Goal: Task Accomplishment & Management: Manage account settings

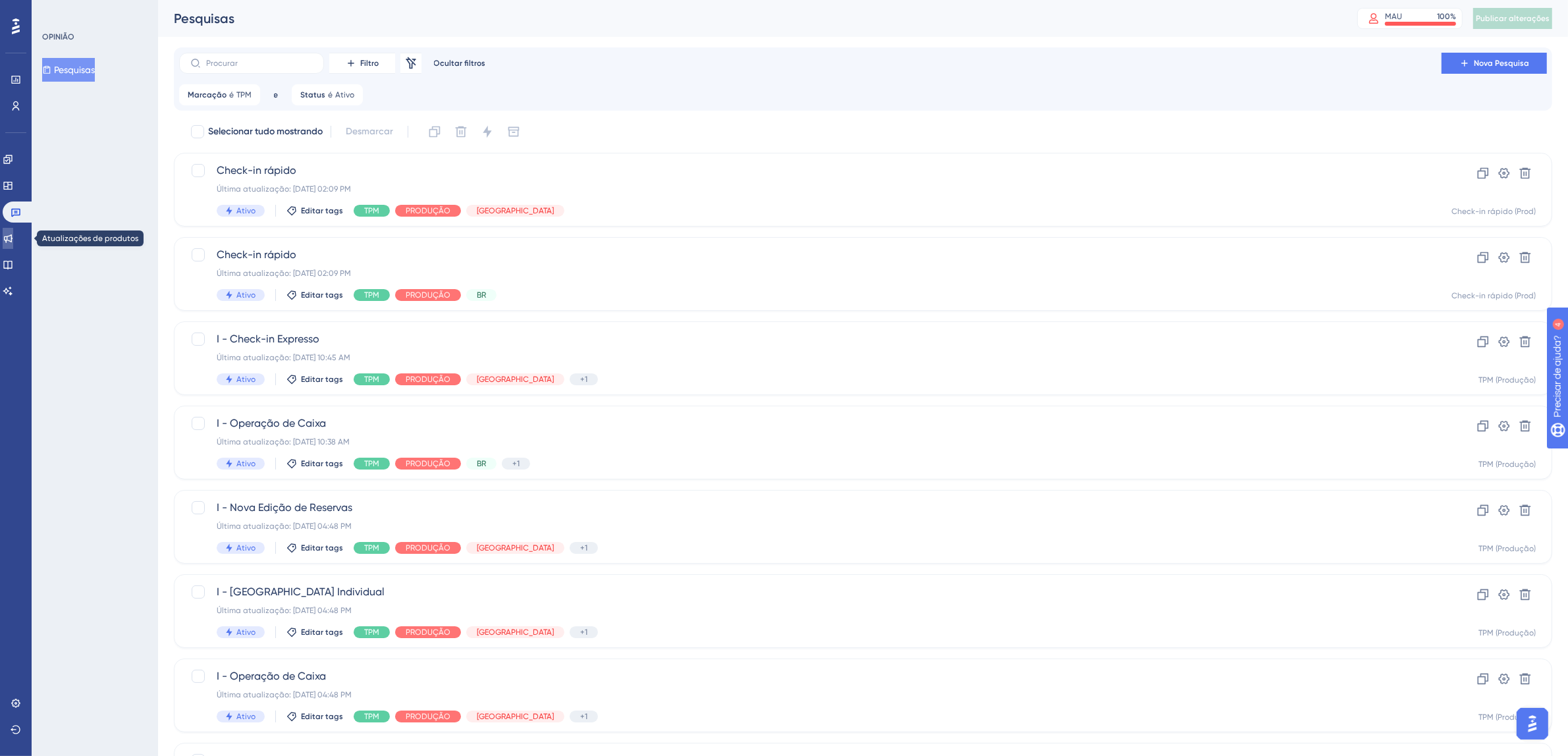
click at [12, 240] on icon at bounding box center [7, 238] width 11 height 11
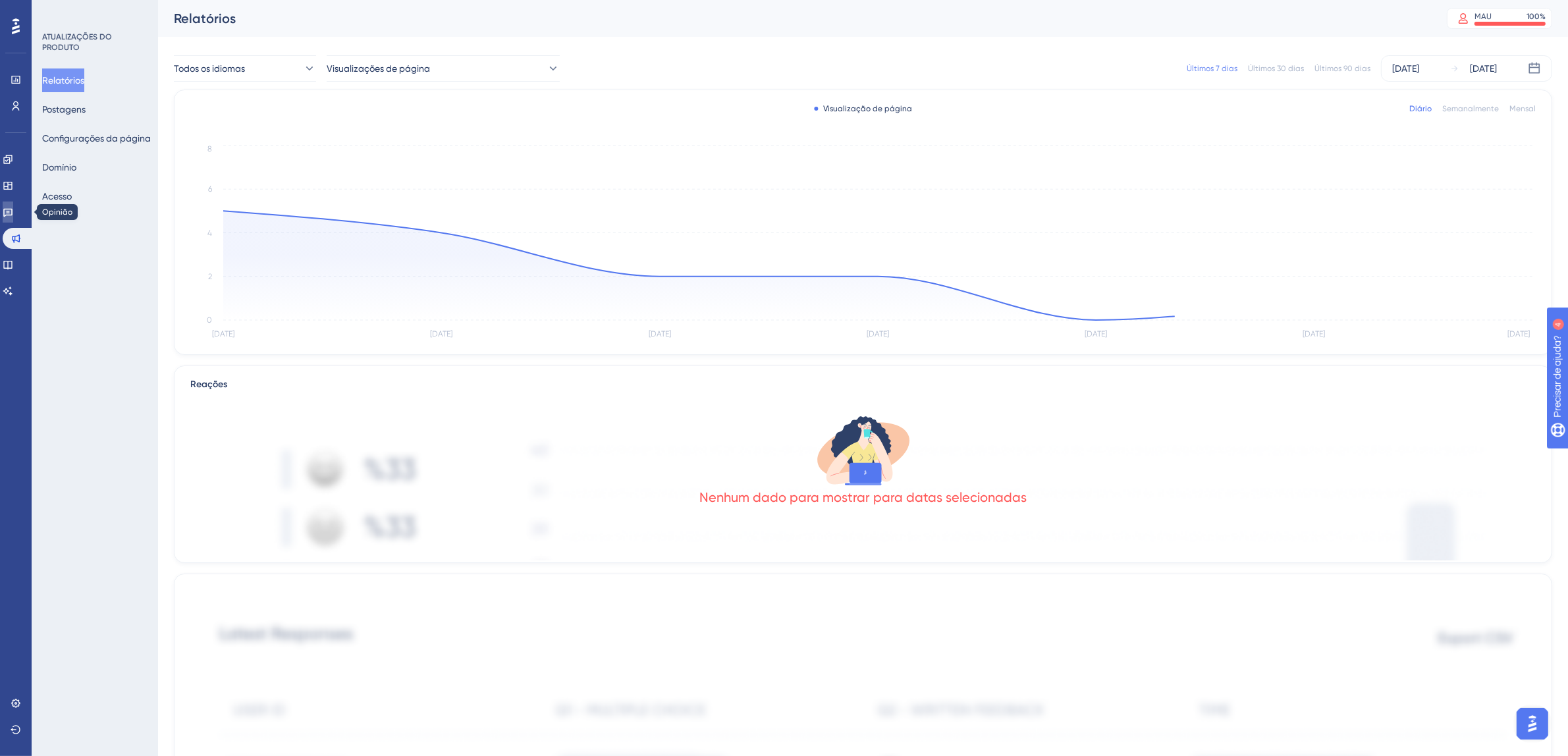
click at [12, 215] on icon at bounding box center [7, 213] width 9 height 8
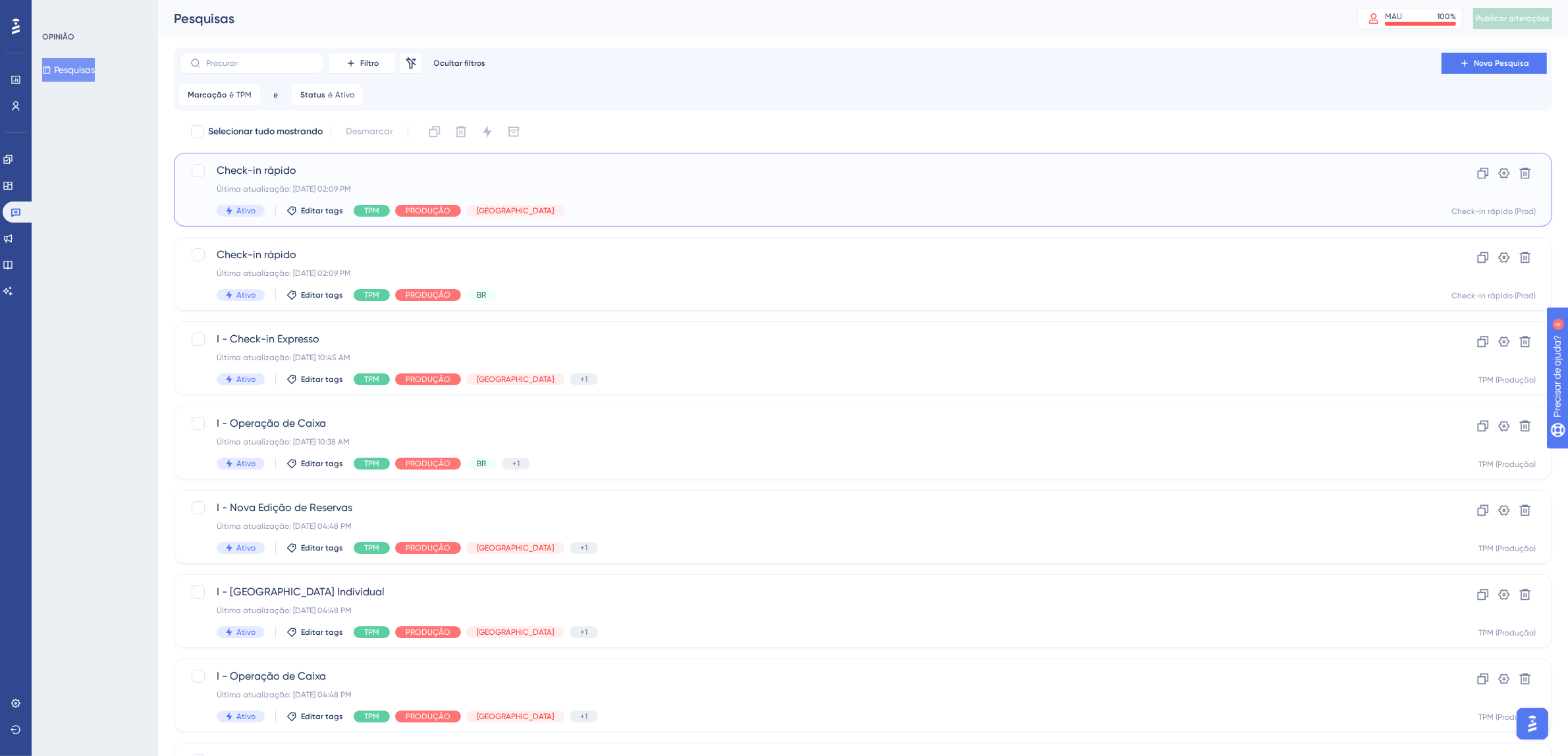
click at [858, 204] on div "Check-in rápido Última atualização: [DATE] 02:09 PM Ativo Editar tags TPM PRODU…" at bounding box center [811, 189] width 1188 height 54
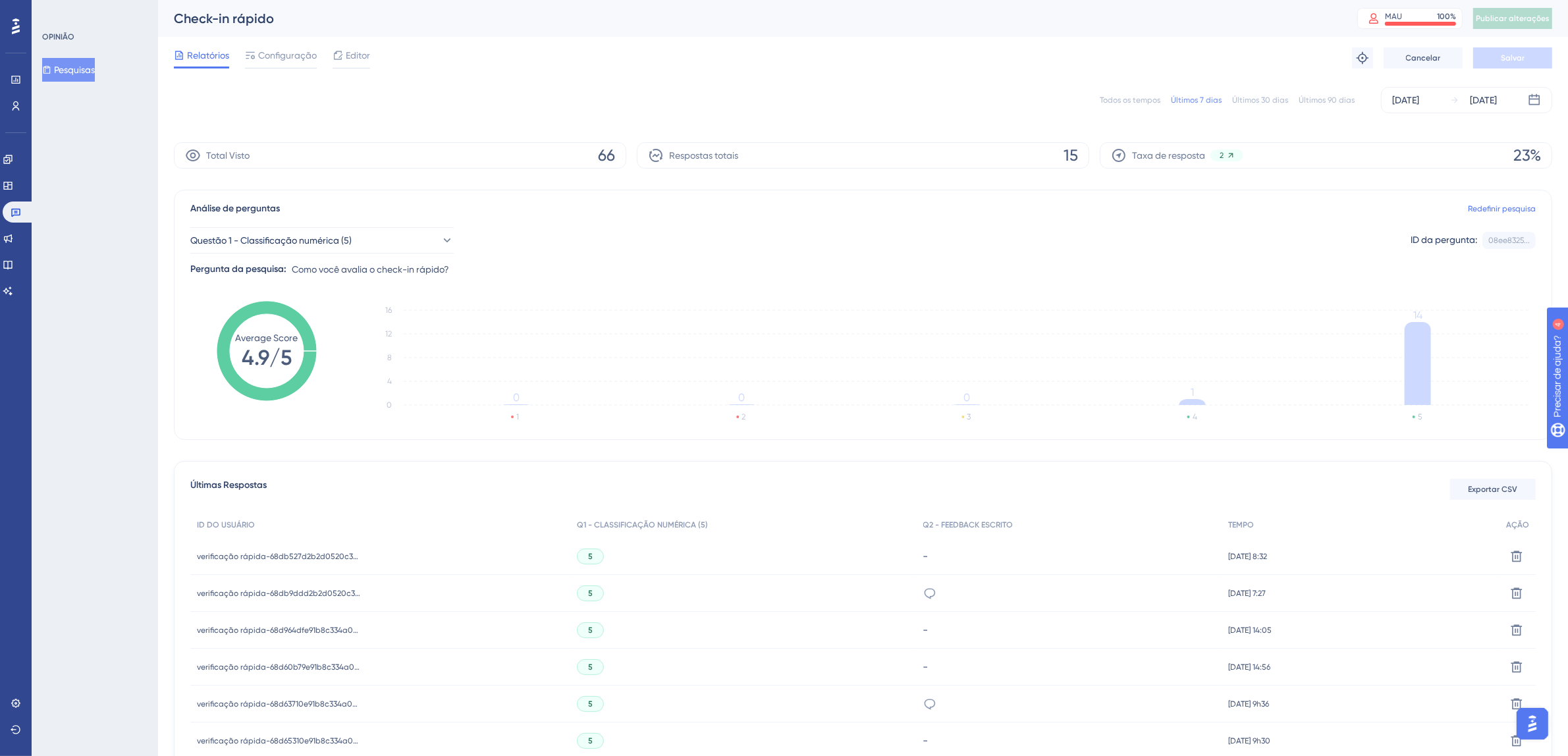
click at [1113, 92] on div "Todos os tempos Últimos 7 dias Últimos 30 dias Últimos 90 dias [DATE] [DATE]" at bounding box center [863, 100] width 1378 height 26
click at [1114, 100] on font "Todos os tempos" at bounding box center [1129, 100] width 60 height 9
click at [20, 209] on icon at bounding box center [16, 212] width 11 height 11
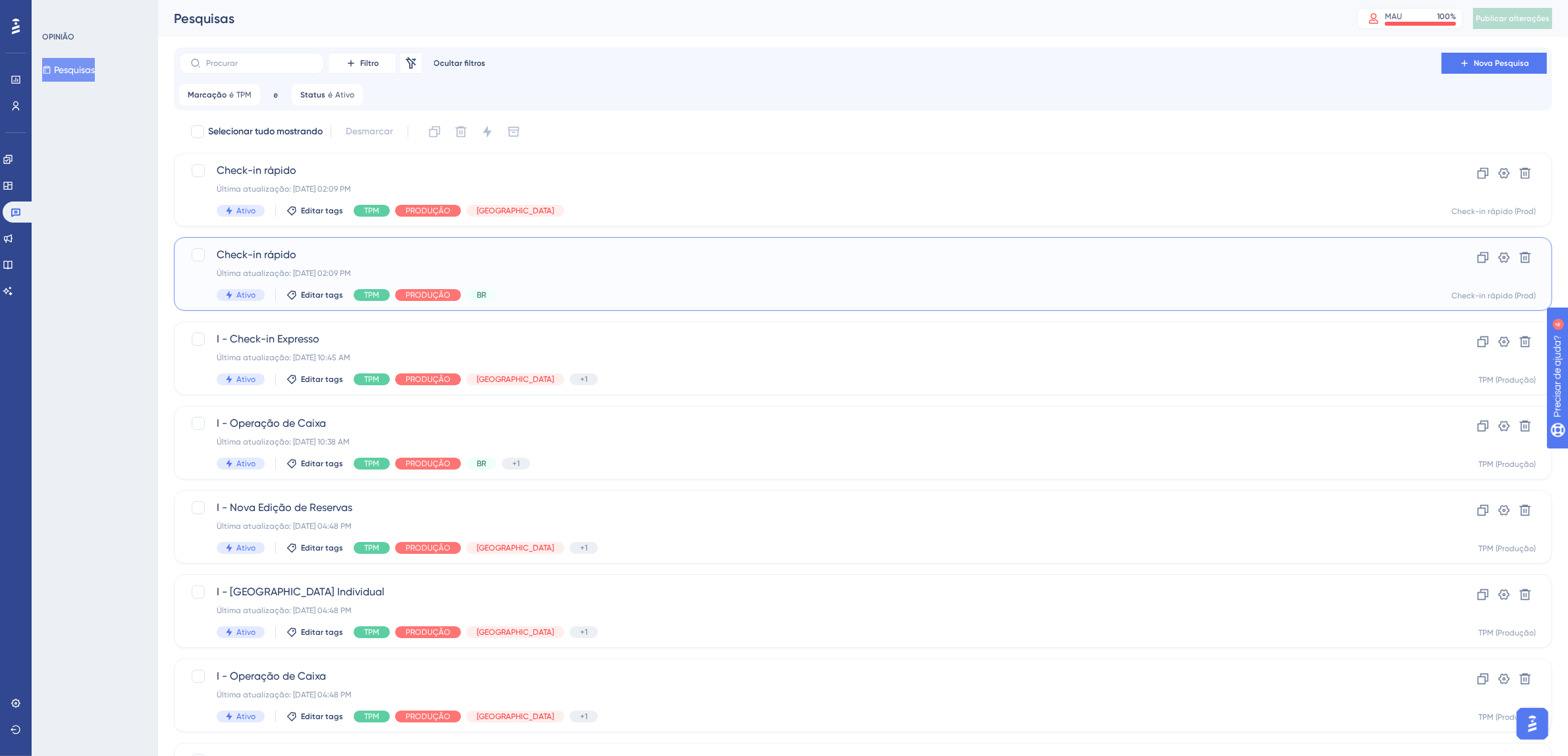
click at [844, 270] on div "Última atualização: [DATE] 02:09 PM" at bounding box center [811, 273] width 1188 height 11
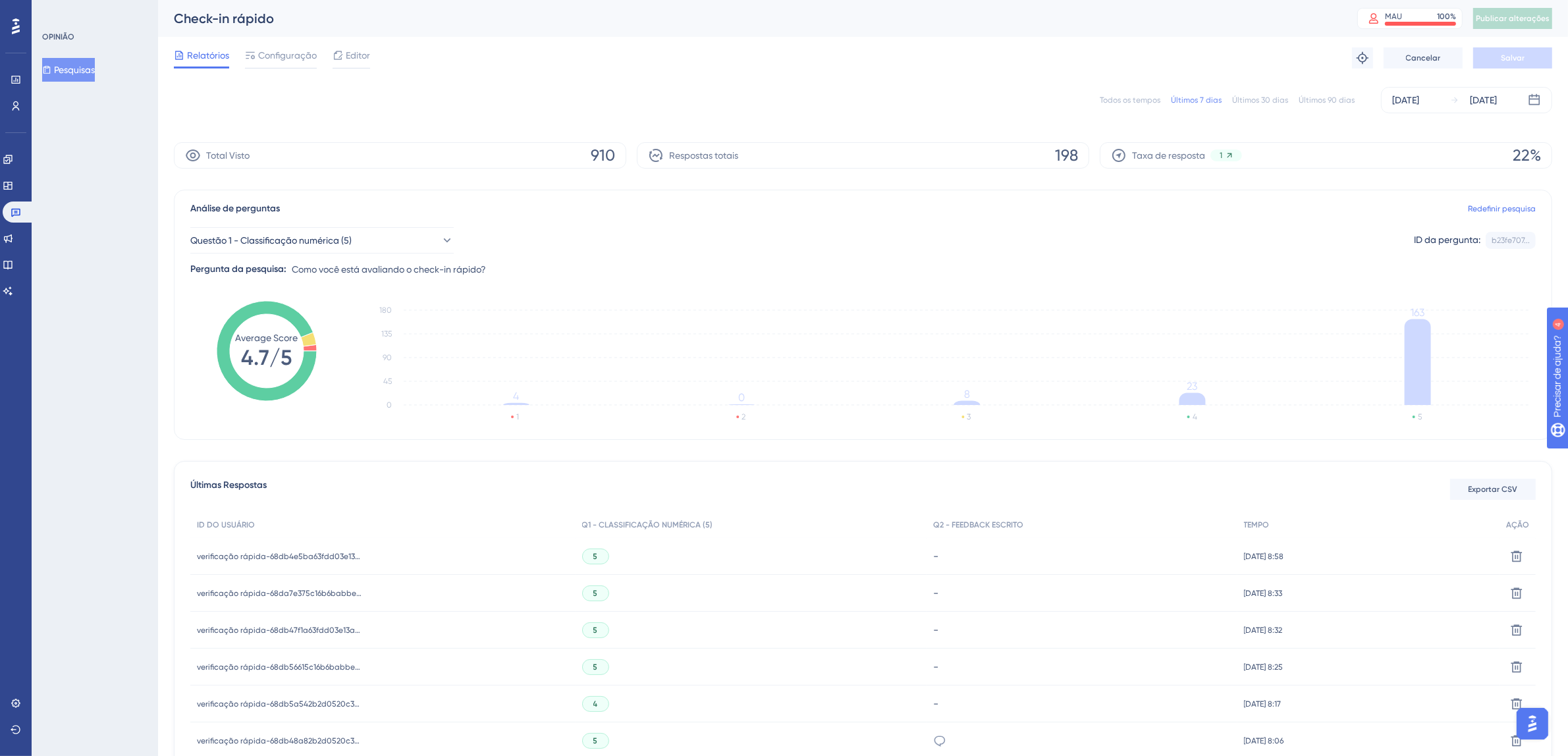
click at [1155, 105] on div "Todos os tempos" at bounding box center [1129, 100] width 60 height 11
click at [1136, 96] on font "Todos os tempos" at bounding box center [1129, 100] width 60 height 9
click at [18, 209] on icon at bounding box center [16, 212] width 11 height 11
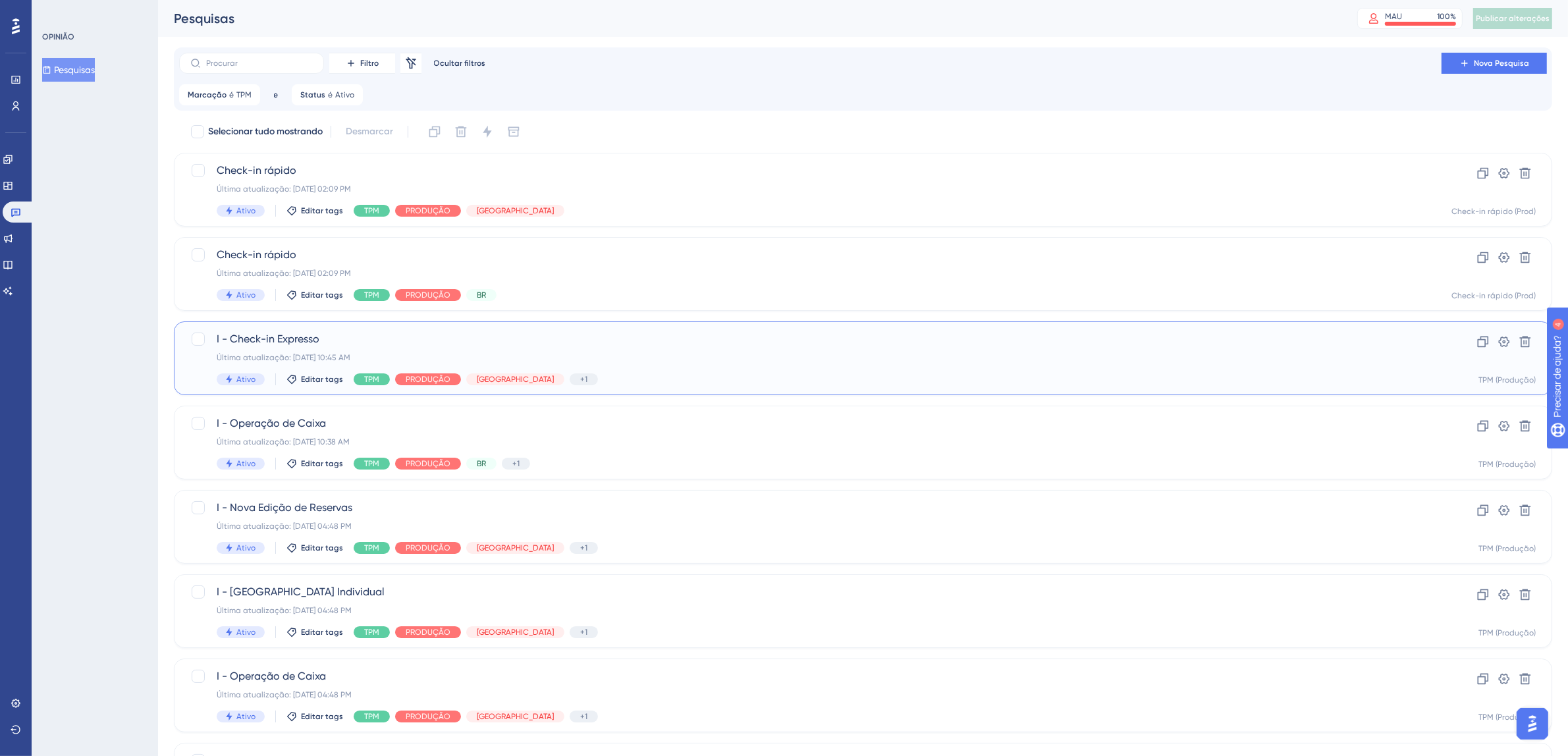
click at [614, 350] on div "I - Check-in Expresso Última atualização: [DATE] 10:45 AM Ativo Editar tags TPM…" at bounding box center [811, 358] width 1188 height 54
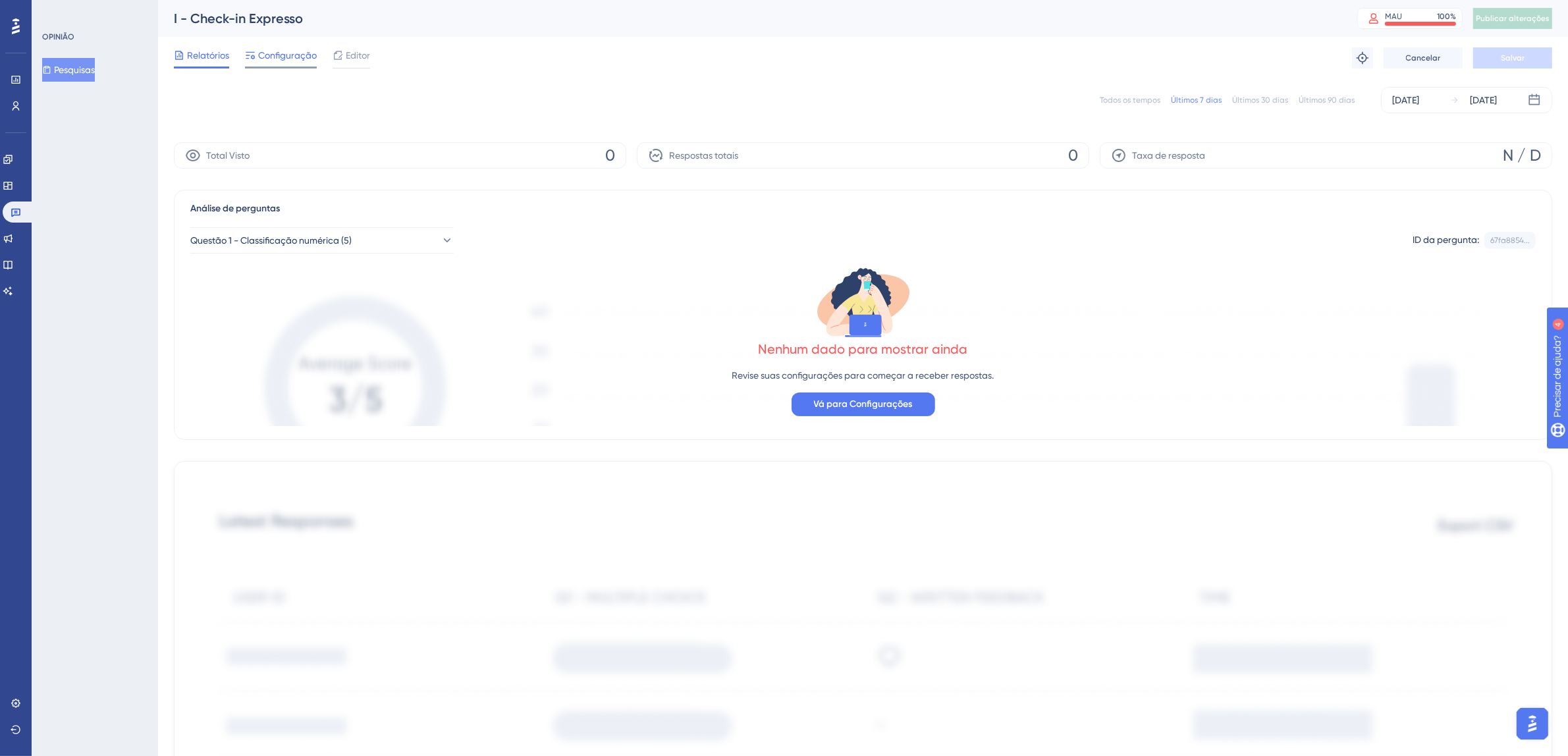
click at [291, 63] on div "Configuração" at bounding box center [280, 58] width 72 height 21
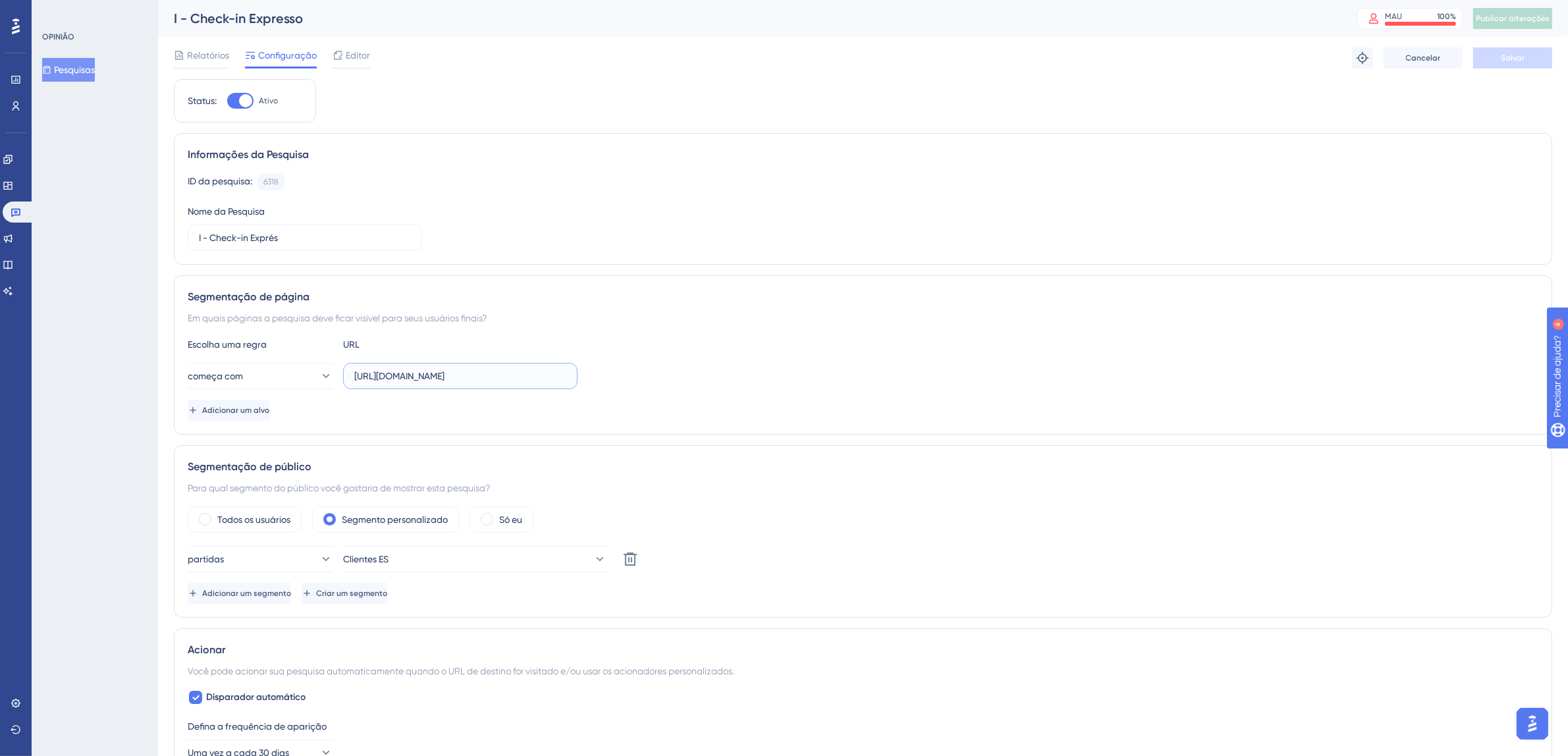
click at [469, 378] on input "[URL][DOMAIN_NAME]" at bounding box center [460, 376] width 212 height 15
click at [422, 378] on input "[URL][DOMAIN_NAME]" at bounding box center [460, 376] width 212 height 15
drag, startPoint x: 351, startPoint y: 378, endPoint x: 578, endPoint y: 378, distance: 227.0
click at [578, 378] on div "começa com [URL][DOMAIN_NAME]" at bounding box center [864, 376] width 1351 height 26
click at [9, 211] on link at bounding box center [18, 212] width 31 height 21
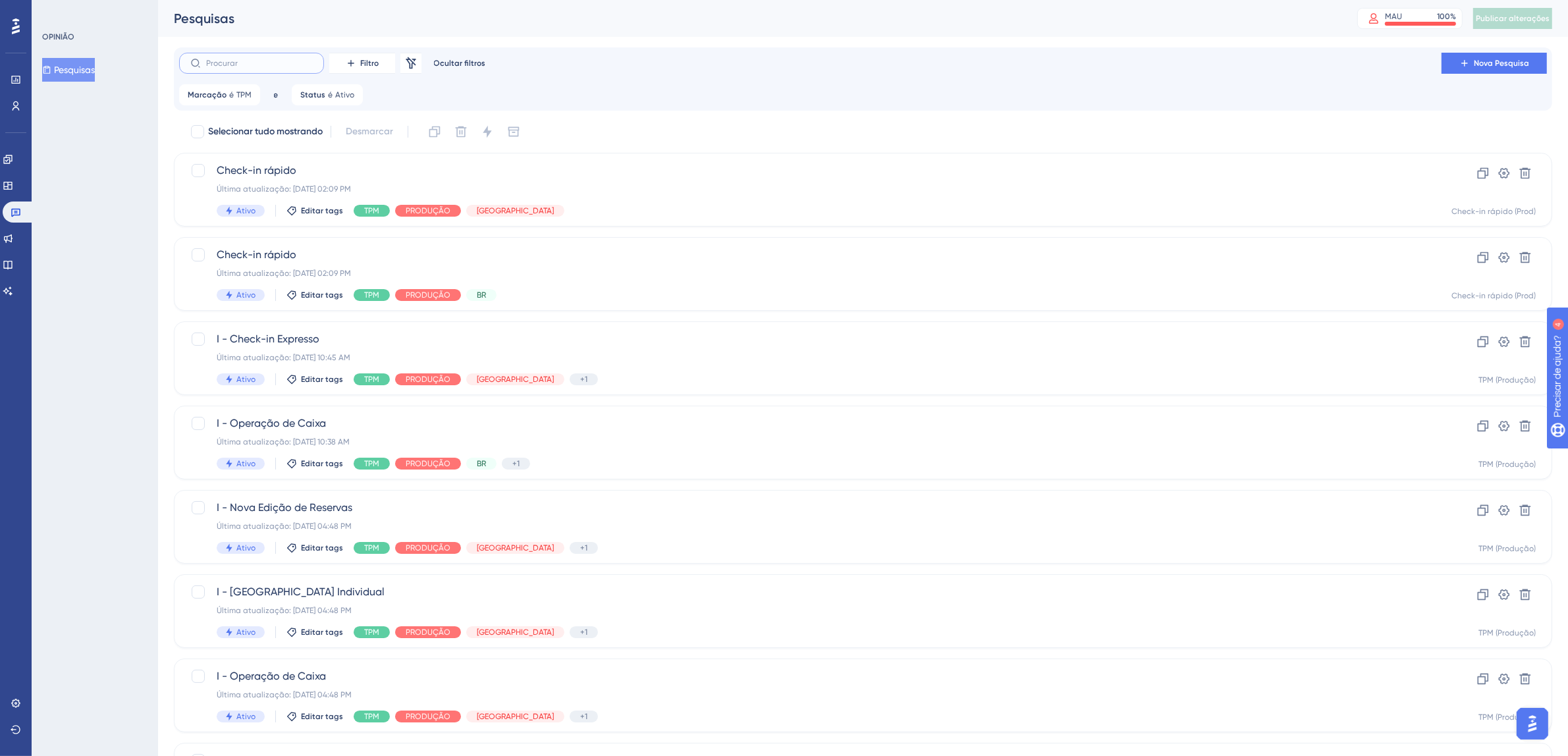
click at [285, 63] on input "text" at bounding box center [259, 63] width 106 height 9
type input "pa"
checkbox input "true"
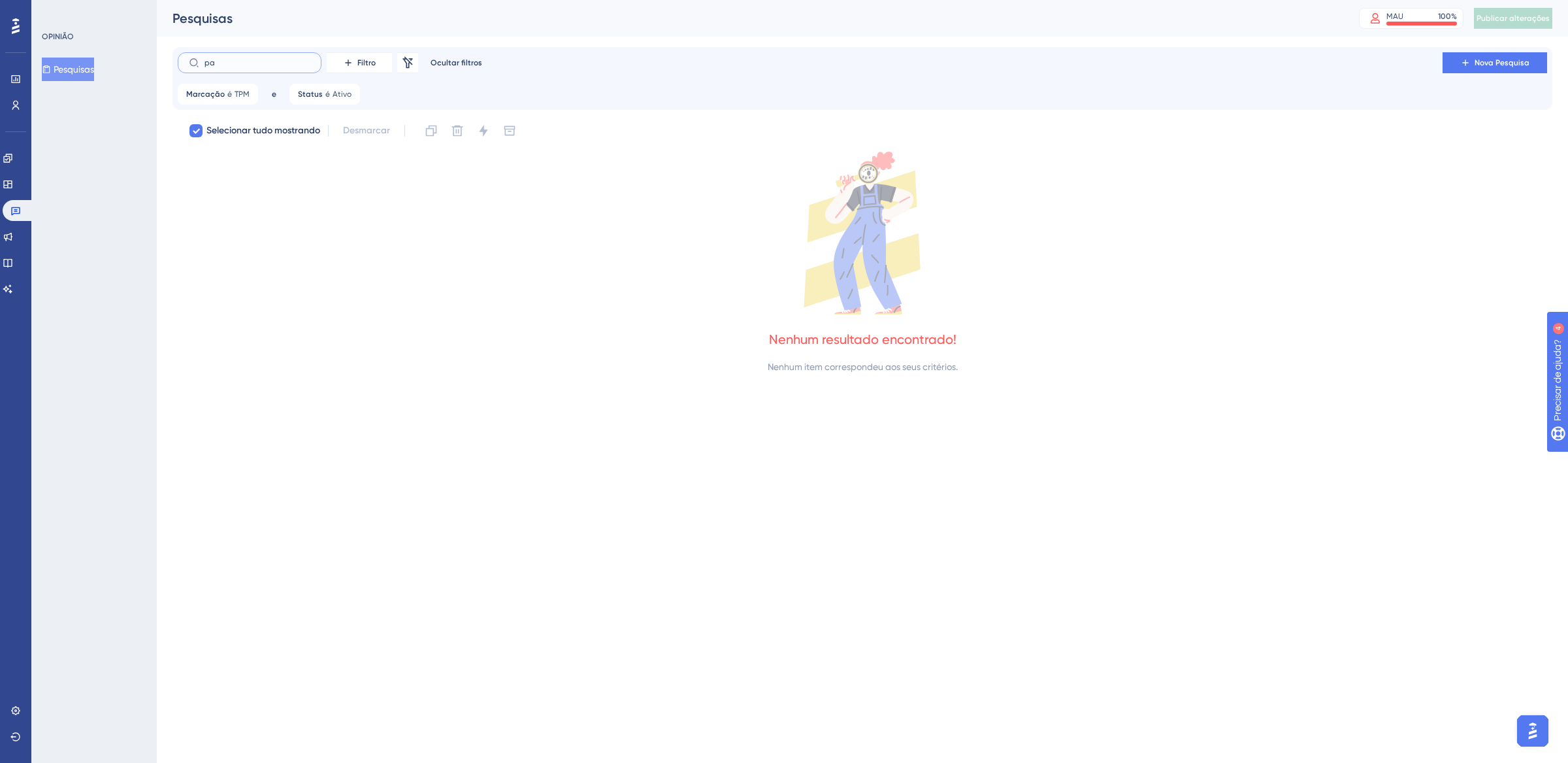
type input "p"
checkbox input "false"
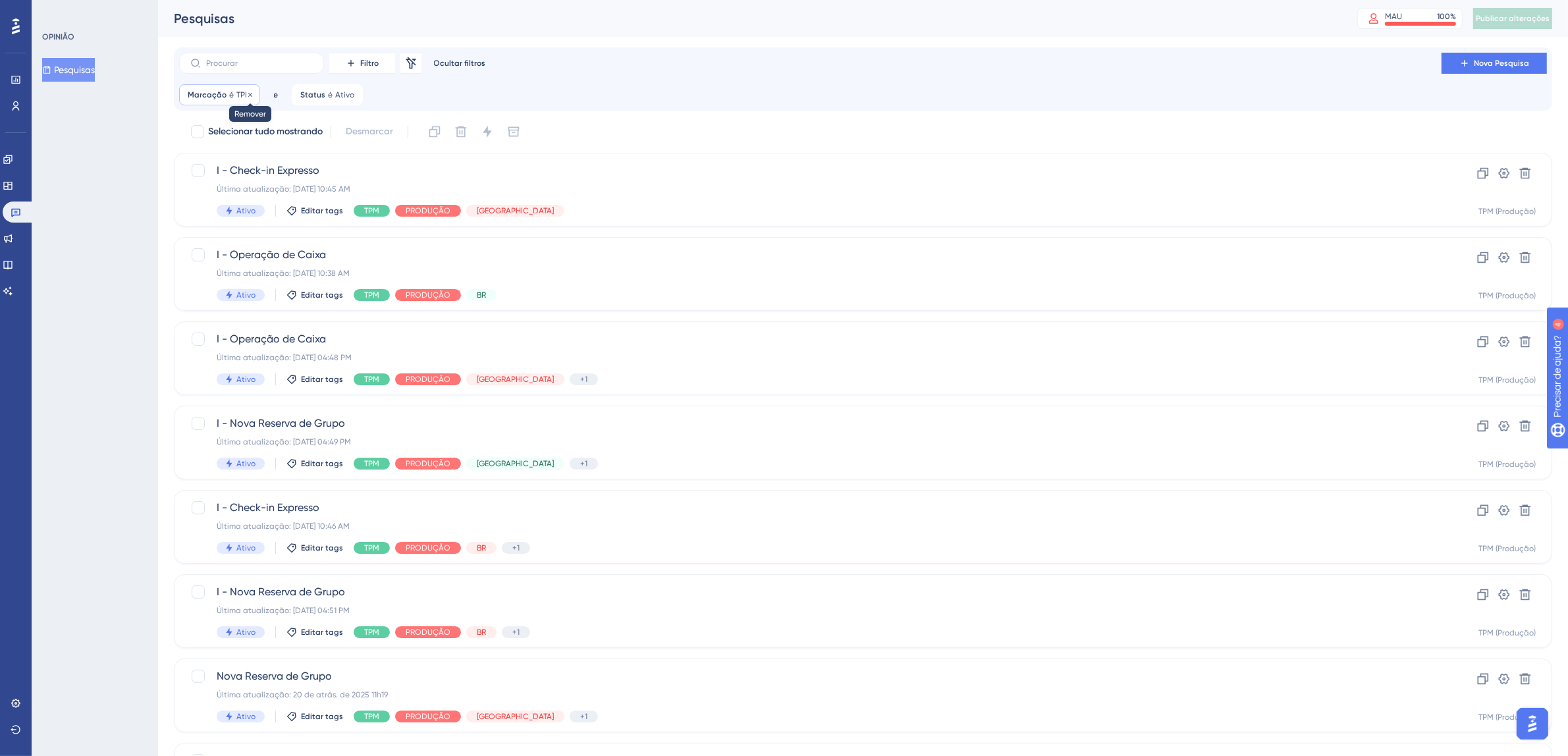
click at [250, 94] on icon at bounding box center [251, 95] width 8 height 8
click at [271, 54] on label at bounding box center [252, 63] width 145 height 21
click at [271, 59] on input "text" at bounding box center [259, 63] width 106 height 9
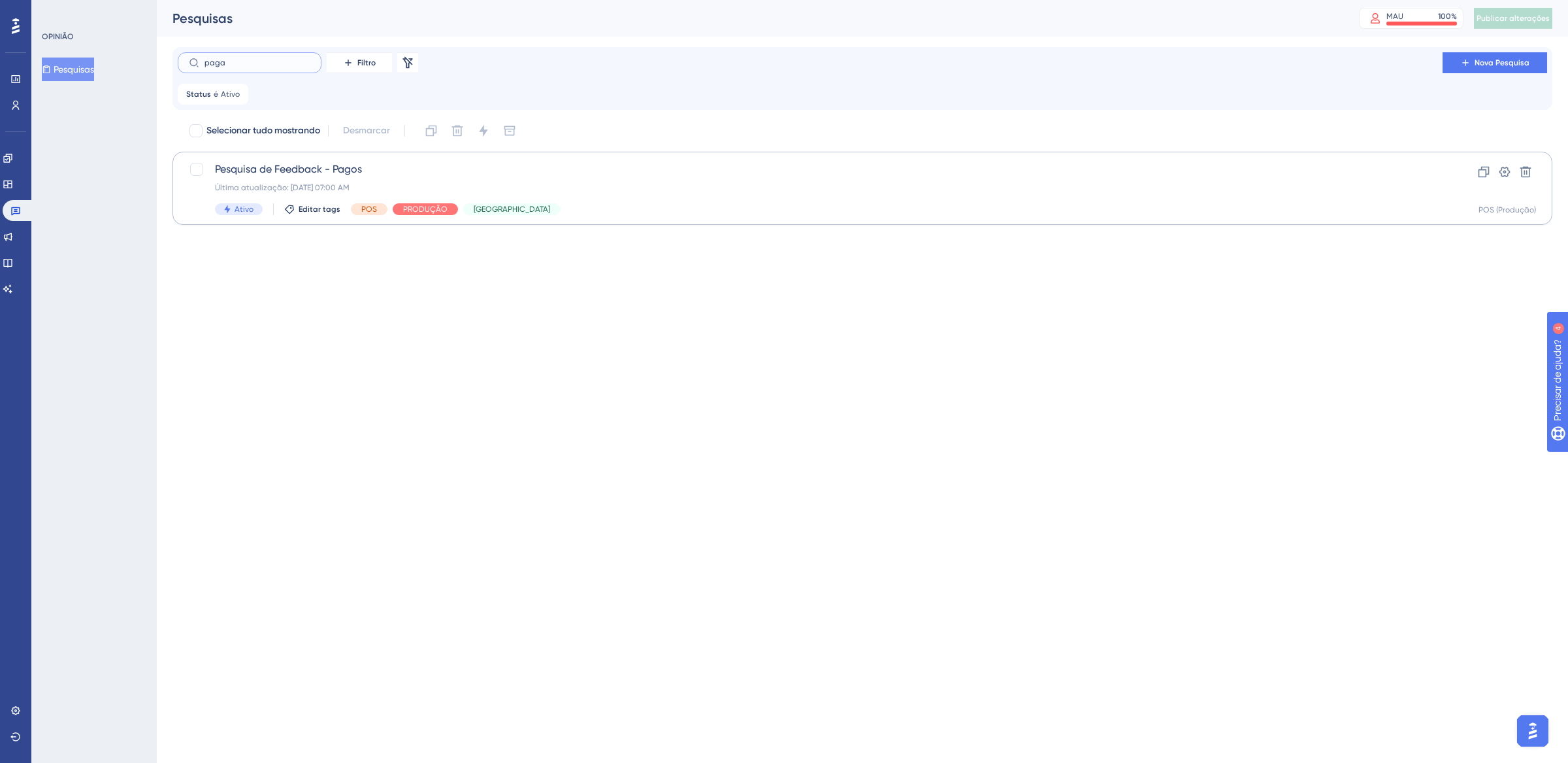
type input "paga"
click at [873, 193] on div "Pesquisa de Feedback - Pagos Última atualização: [DATE] 07:00 AM Ativo Editar t…" at bounding box center [810, 187] width 1191 height 53
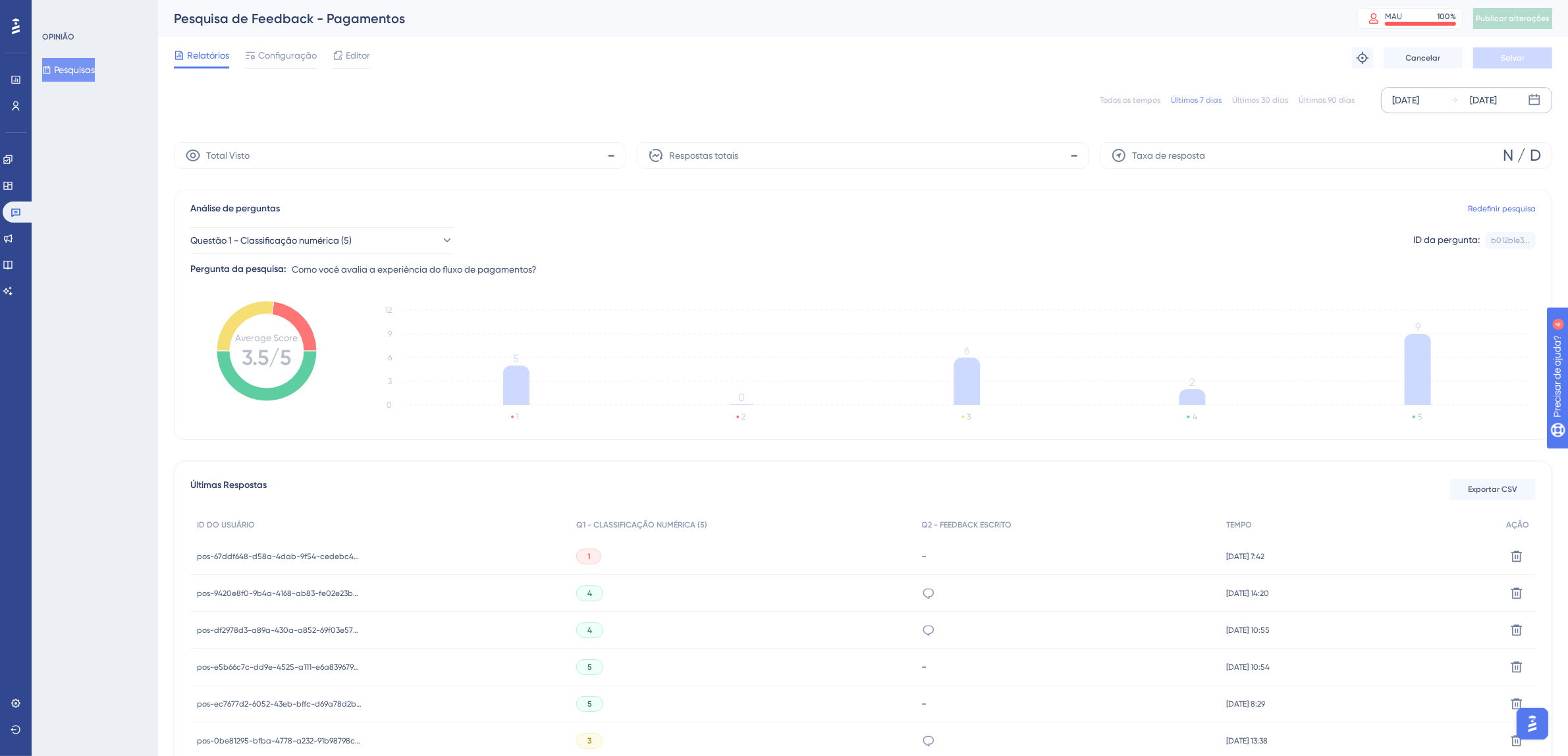
click at [1411, 101] on font "[DATE]" at bounding box center [1406, 100] width 27 height 11
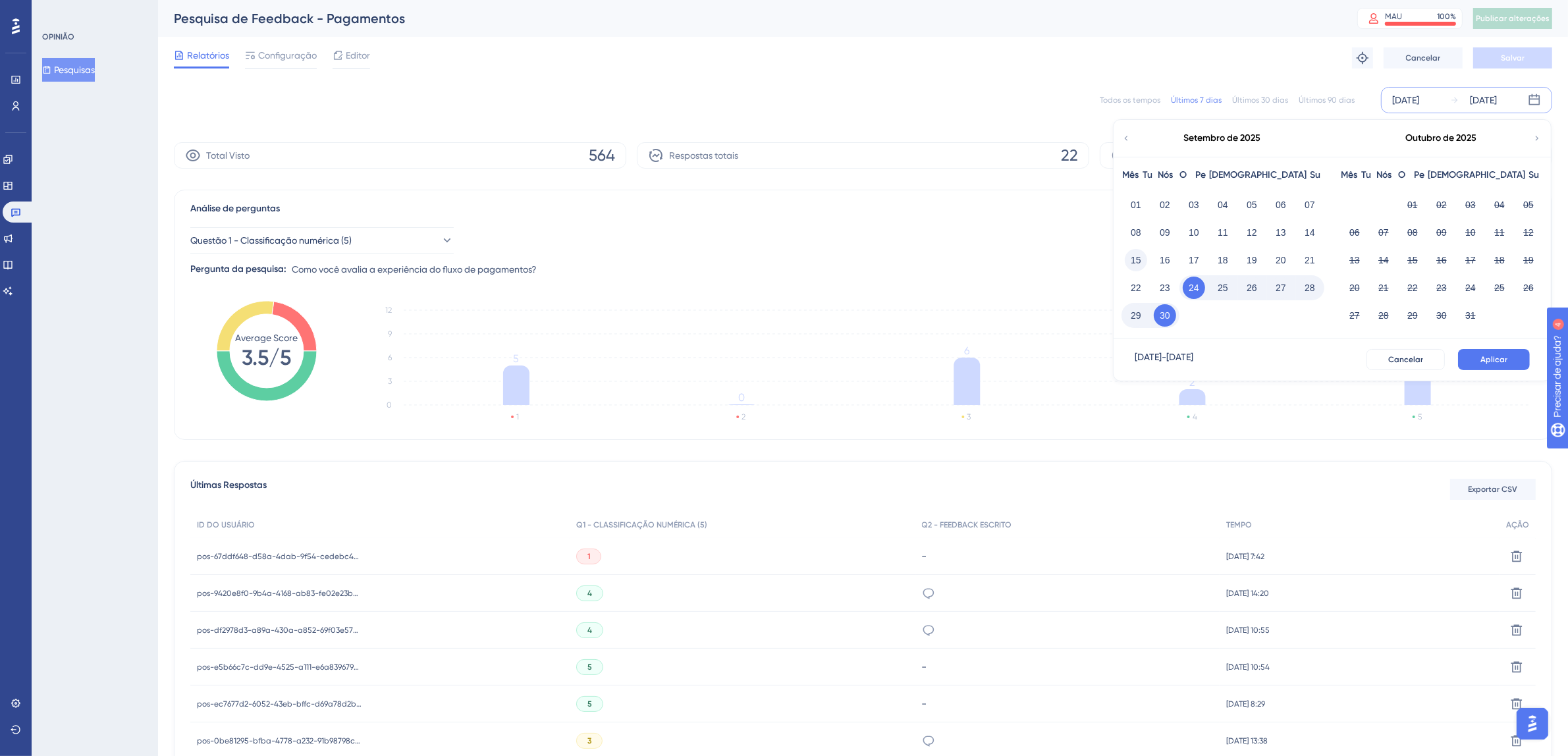
click at [1136, 255] on font "15" at bounding box center [1136, 260] width 11 height 11
click at [1160, 317] on font "30" at bounding box center [1165, 315] width 11 height 11
click at [1495, 365] on button "Aplicar" at bounding box center [1494, 359] width 72 height 21
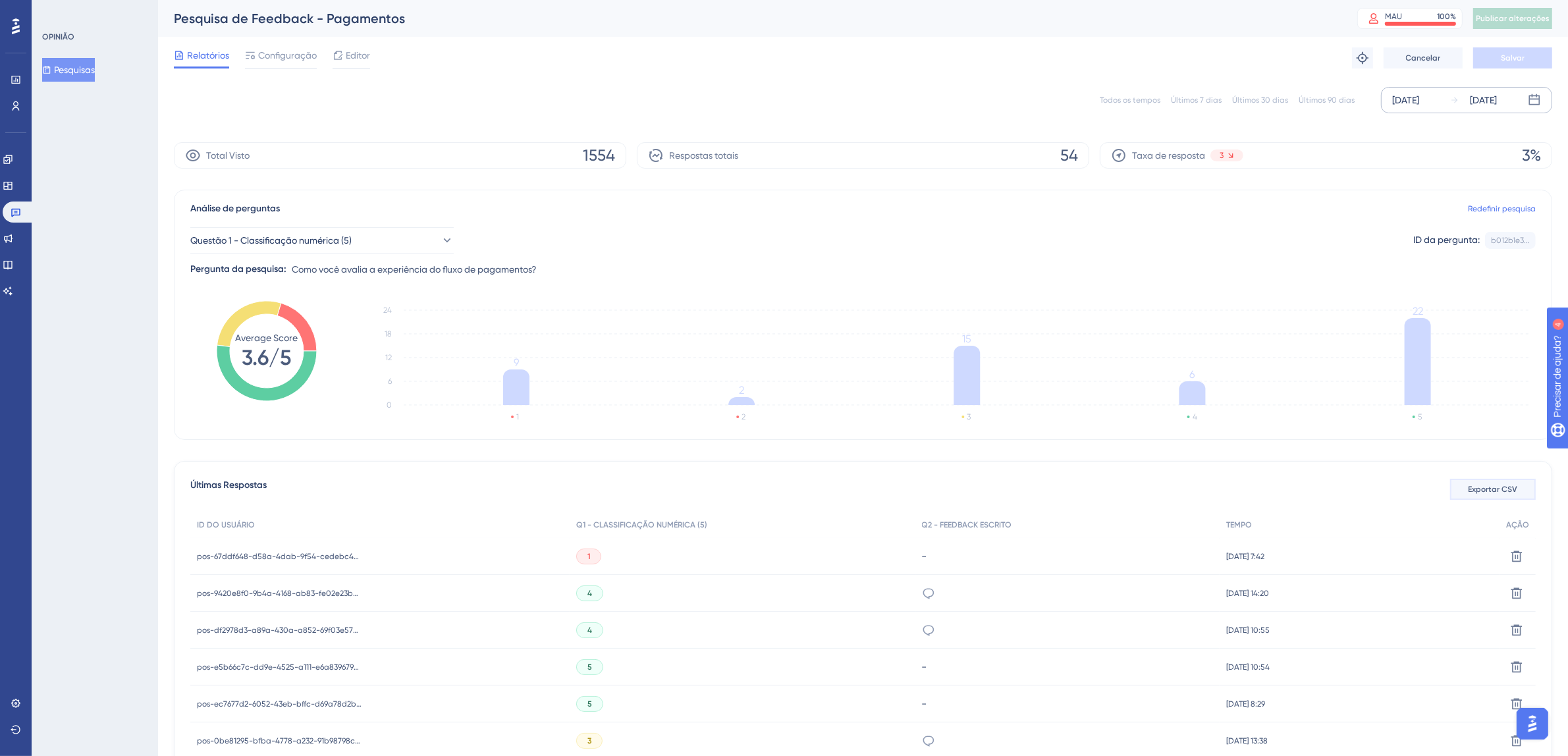
click at [1493, 488] on font "Exportar CSV" at bounding box center [1494, 489] width 49 height 9
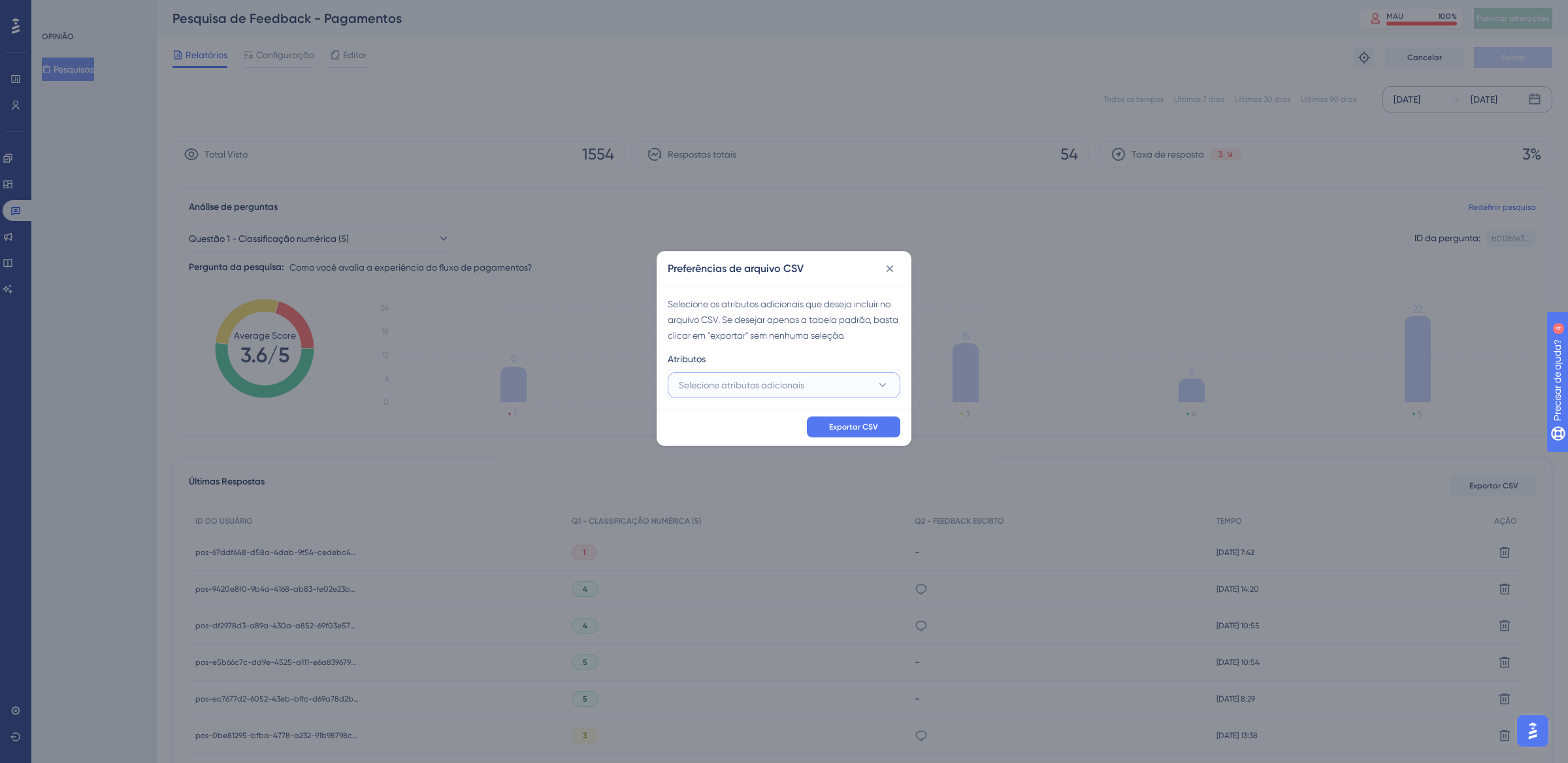
click at [707, 384] on font "Selecione atributos adicionais" at bounding box center [741, 385] width 125 height 11
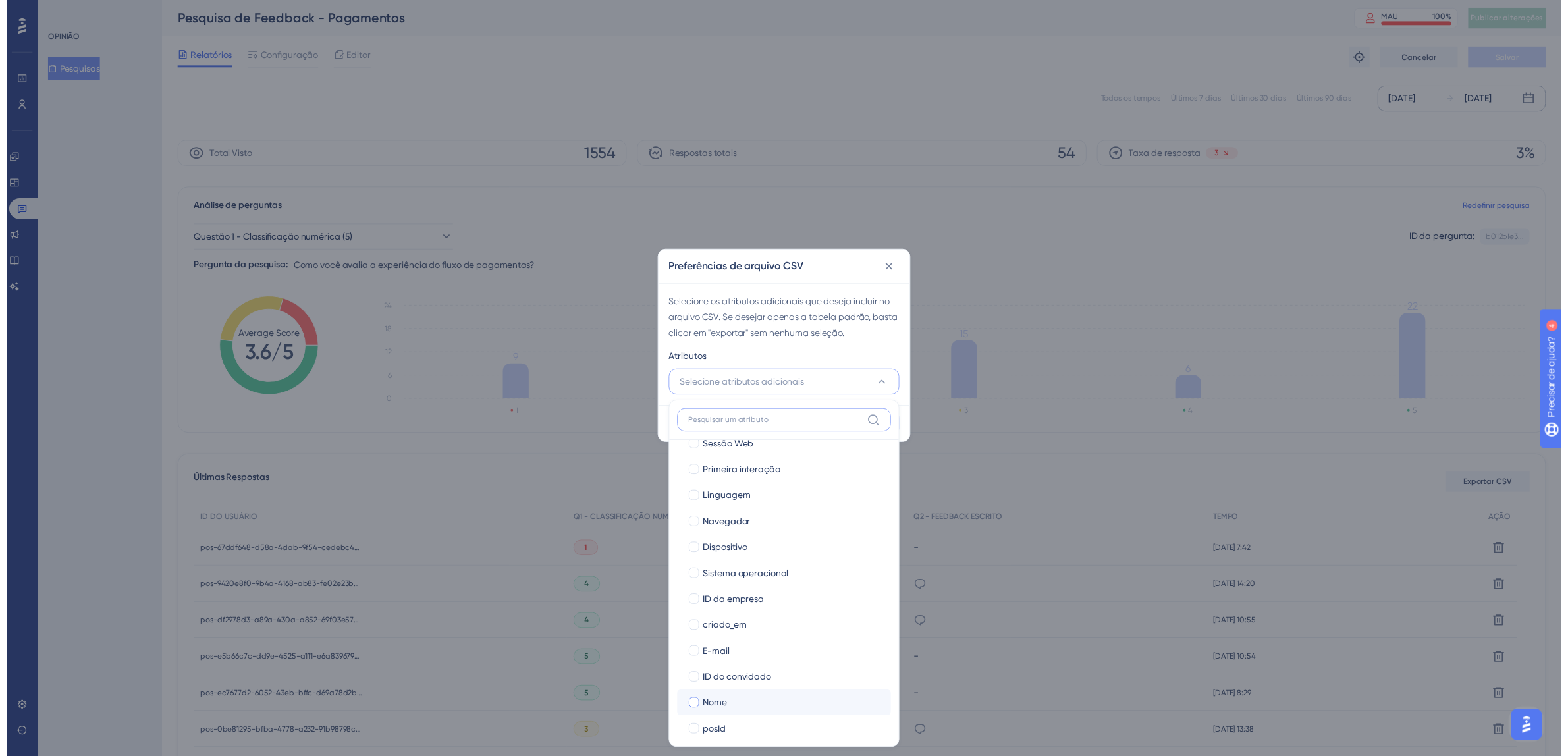
scroll to position [123, 0]
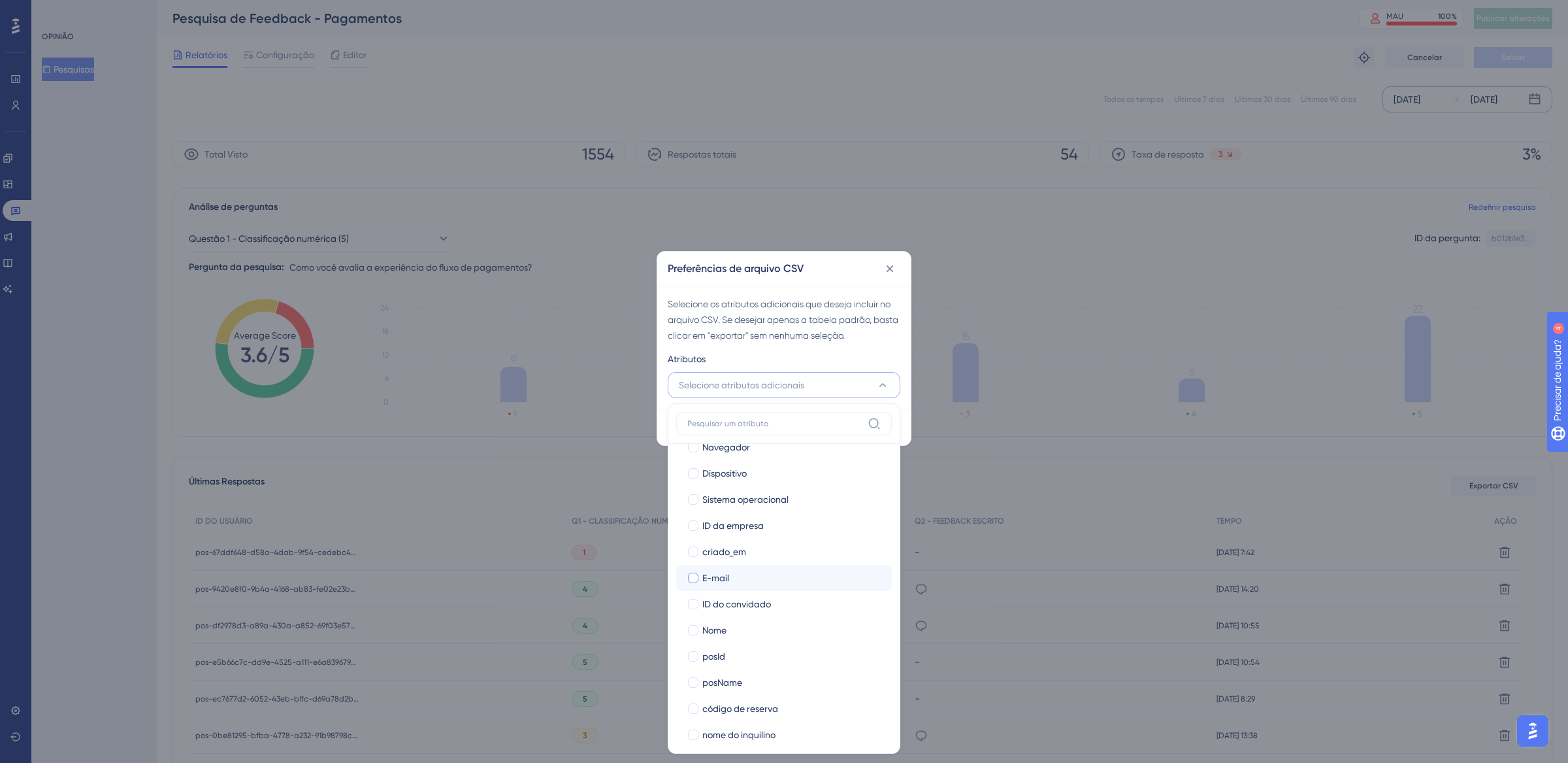
click at [698, 576] on div at bounding box center [693, 577] width 11 height 11
checkbox input "true"
click at [696, 626] on div at bounding box center [693, 630] width 11 height 11
checkbox input "true"
click at [873, 358] on div "Atributos" at bounding box center [784, 362] width 232 height 21
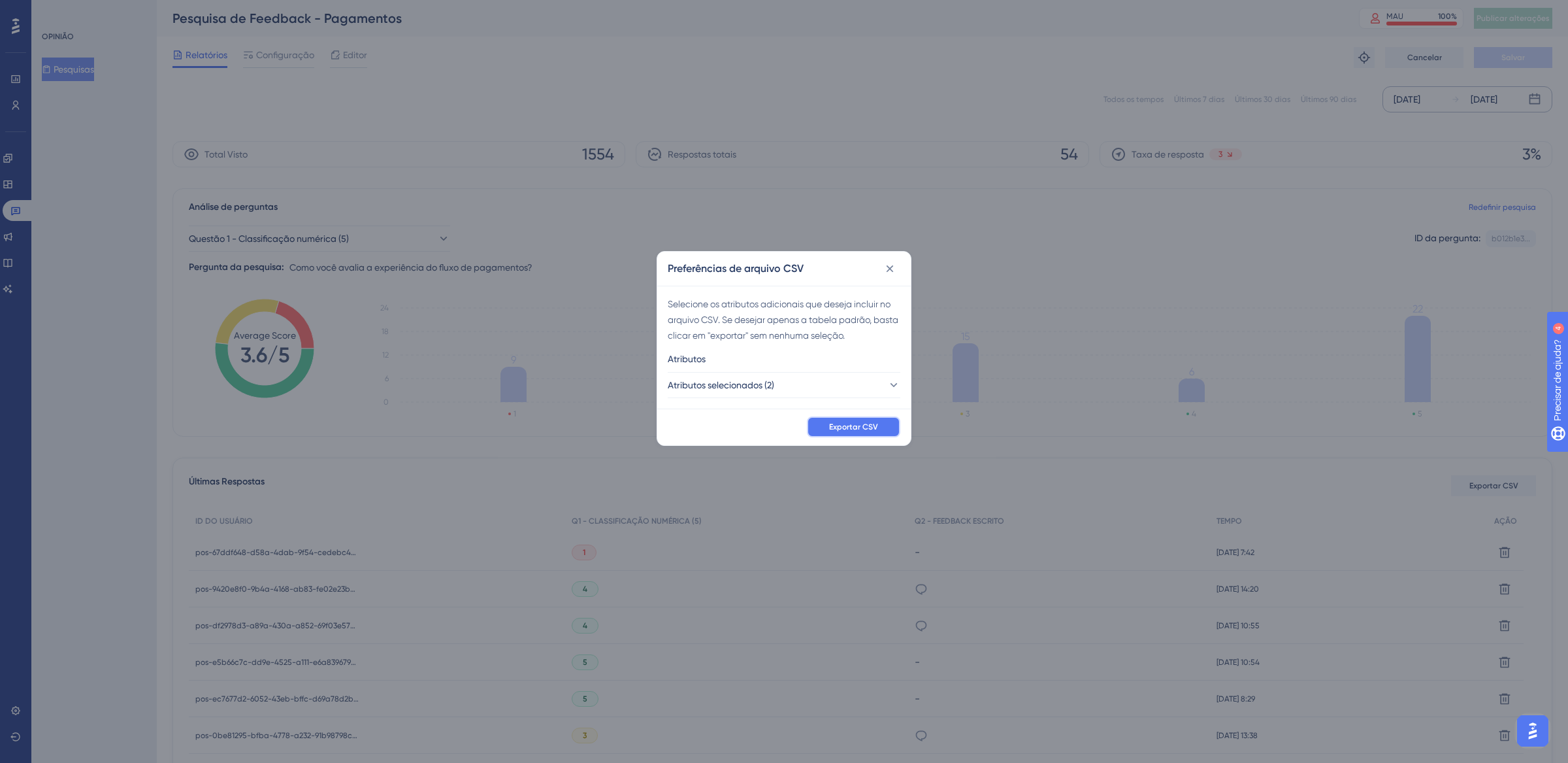
click at [861, 423] on font "Exportar CSV" at bounding box center [854, 427] width 49 height 9
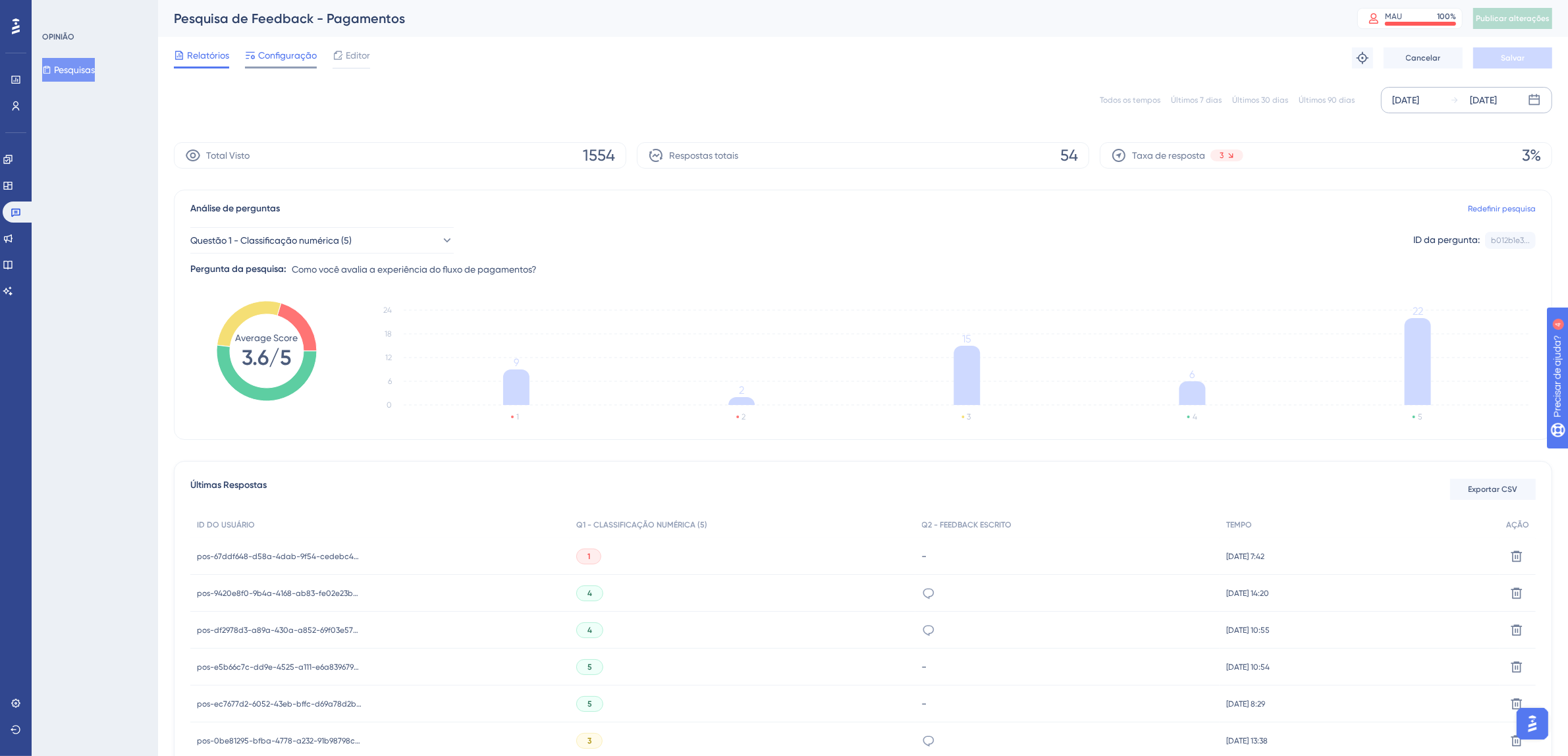
click at [286, 56] on font "Configuração" at bounding box center [287, 55] width 59 height 11
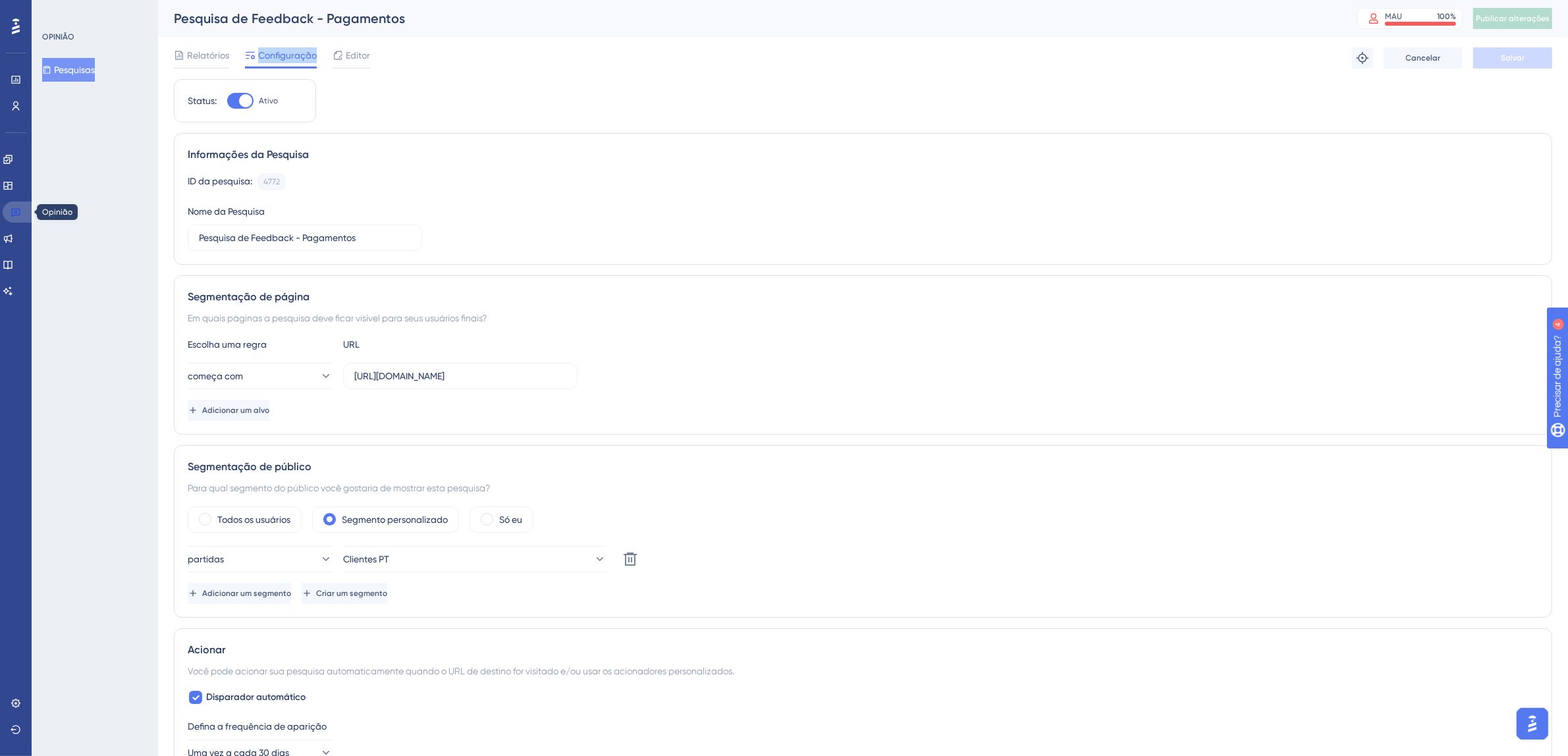
click at [13, 202] on link at bounding box center [18, 212] width 31 height 21
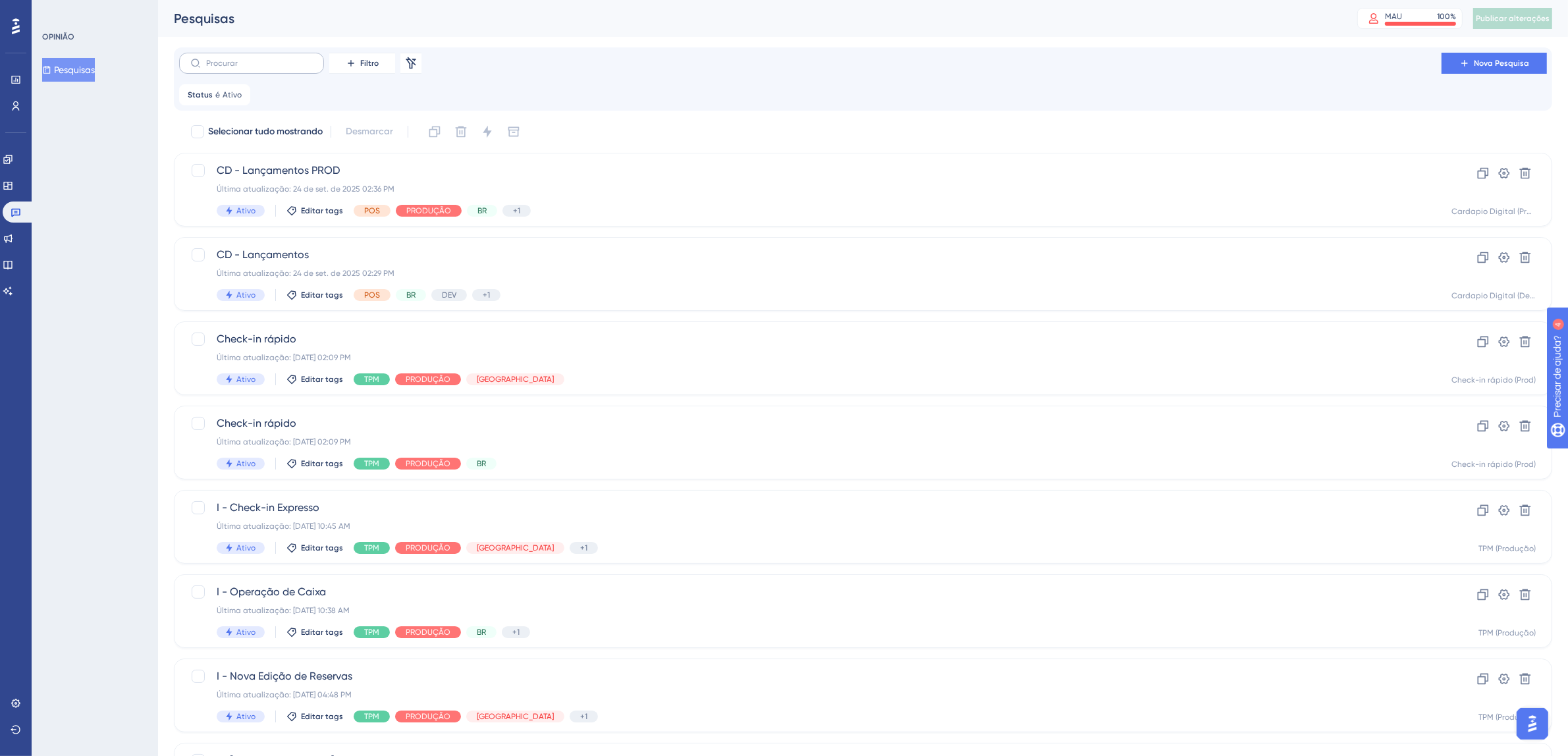
click at [249, 69] on label at bounding box center [252, 63] width 145 height 21
click at [249, 68] on input "text" at bounding box center [259, 63] width 106 height 9
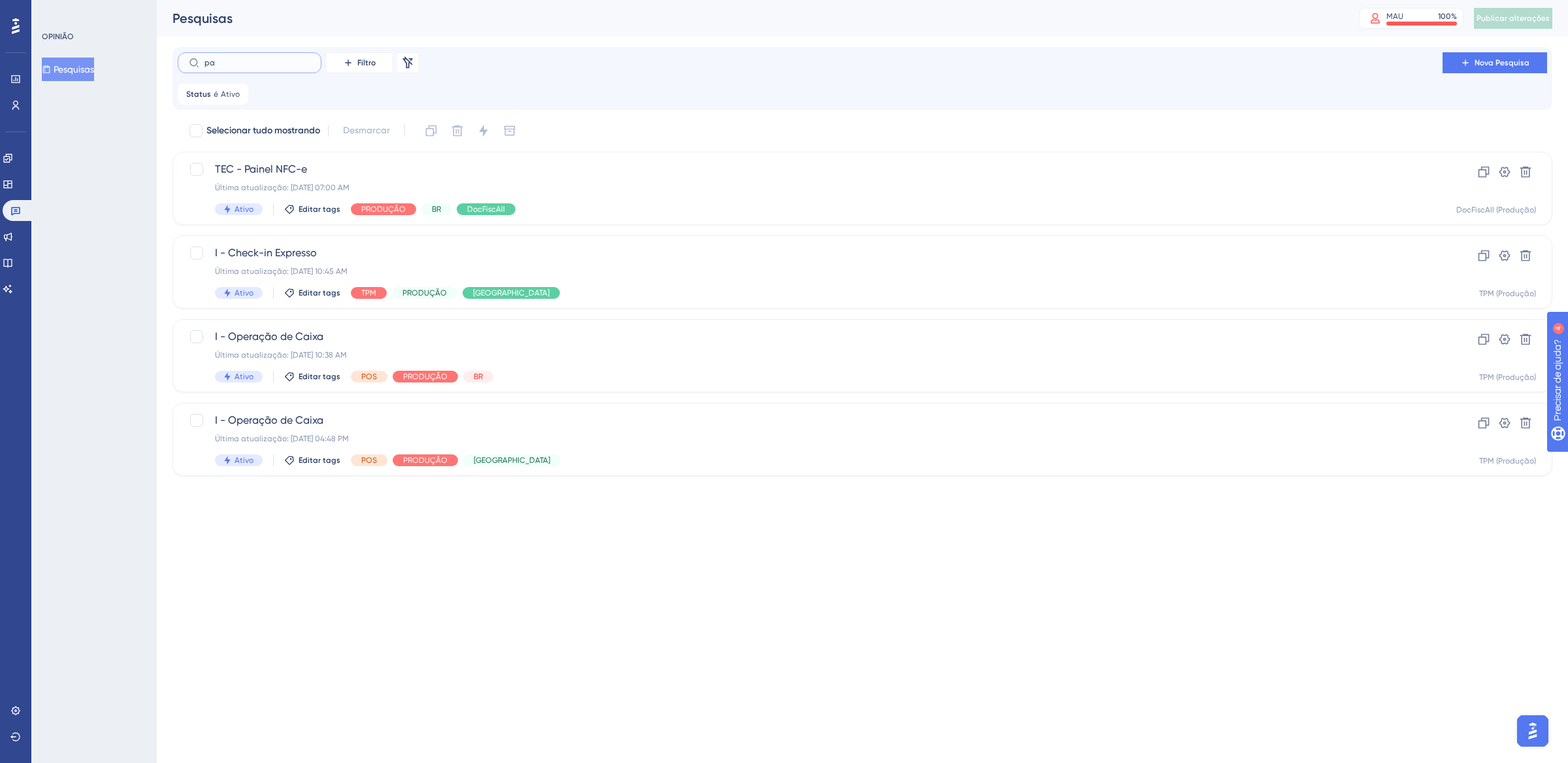
type input "p"
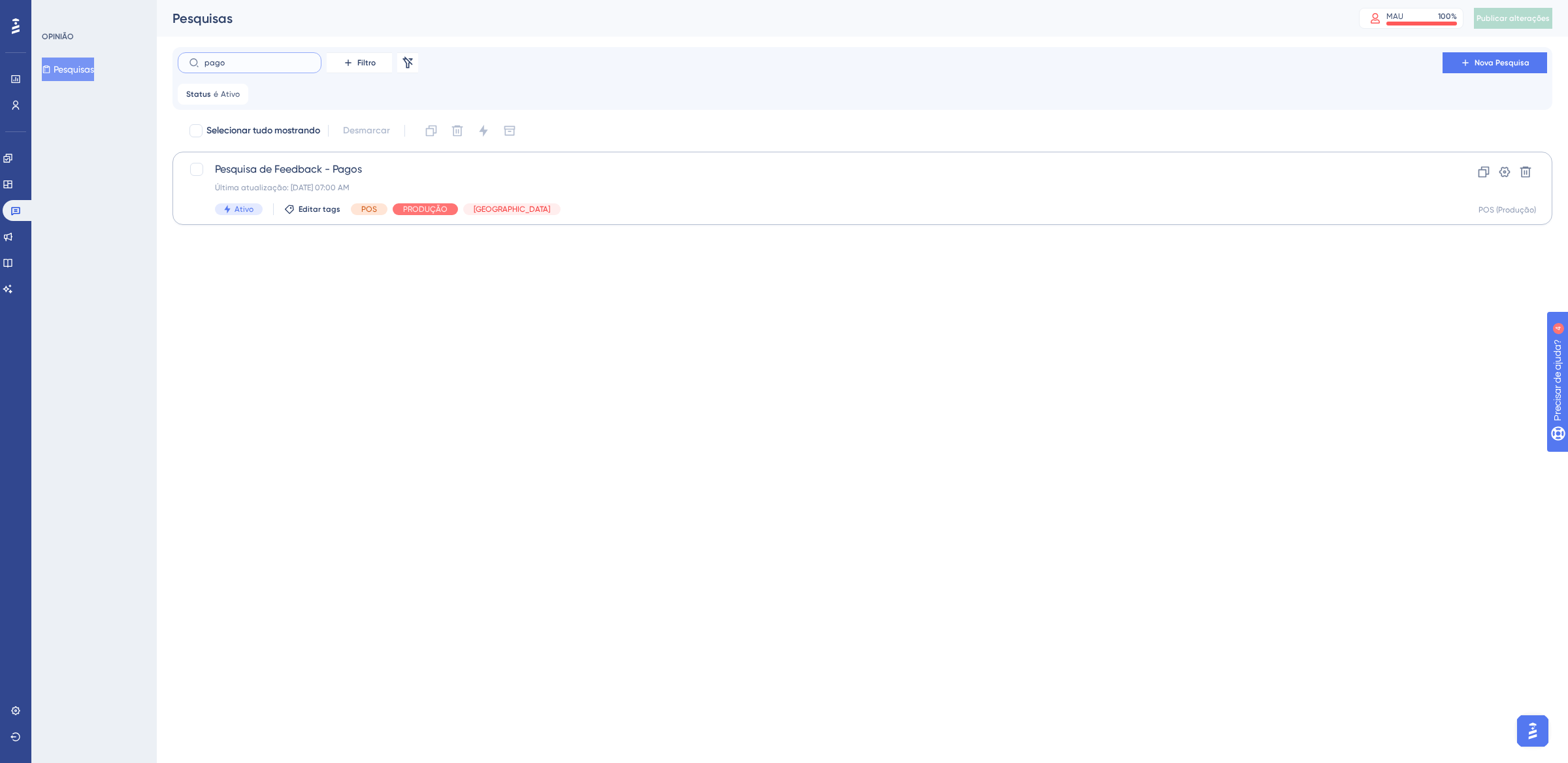
type input "pago"
click at [631, 191] on div "Última atualização: [DATE] 07:00 AM" at bounding box center [810, 187] width 1191 height 11
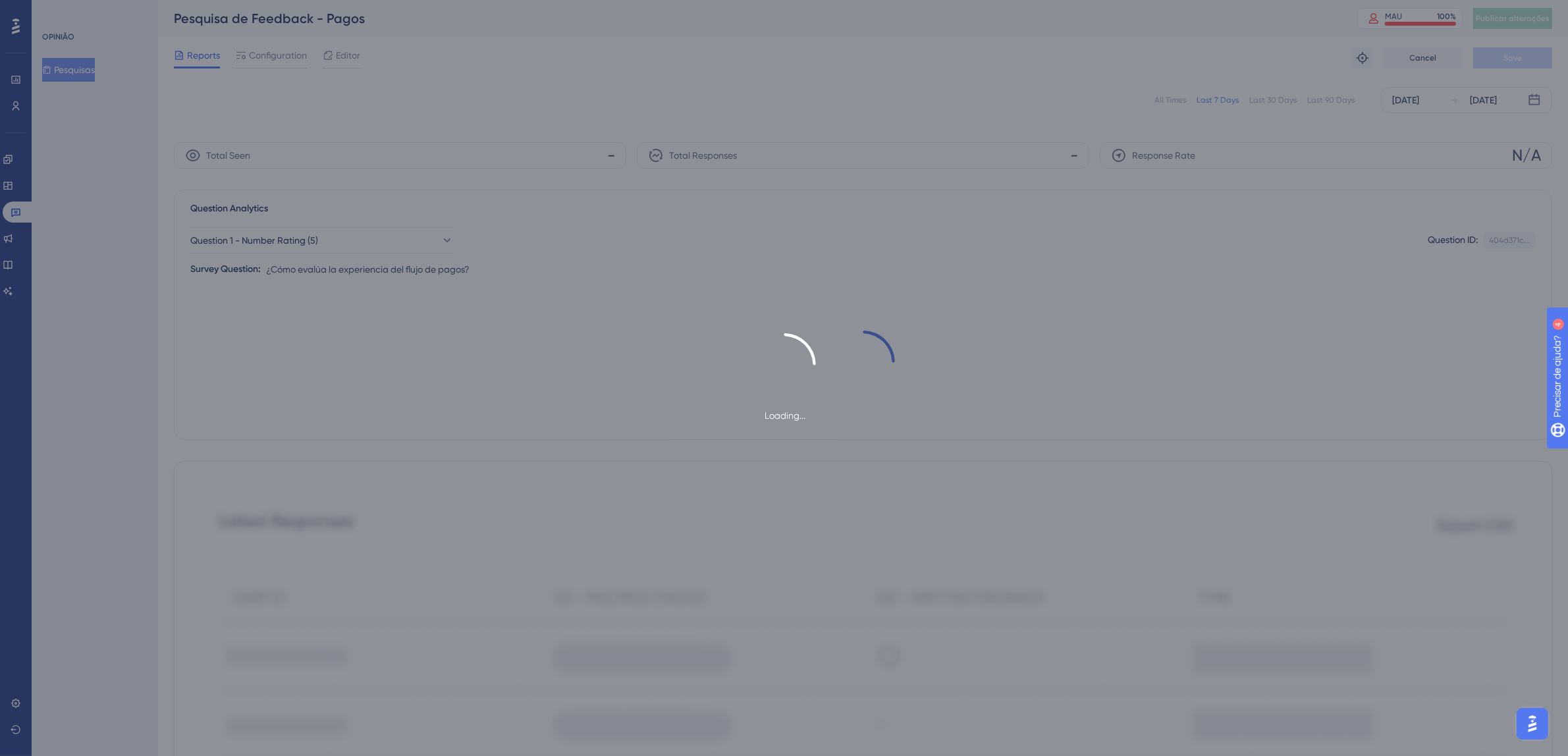
click at [636, 192] on div "Loading..." at bounding box center [784, 378] width 1568 height 756
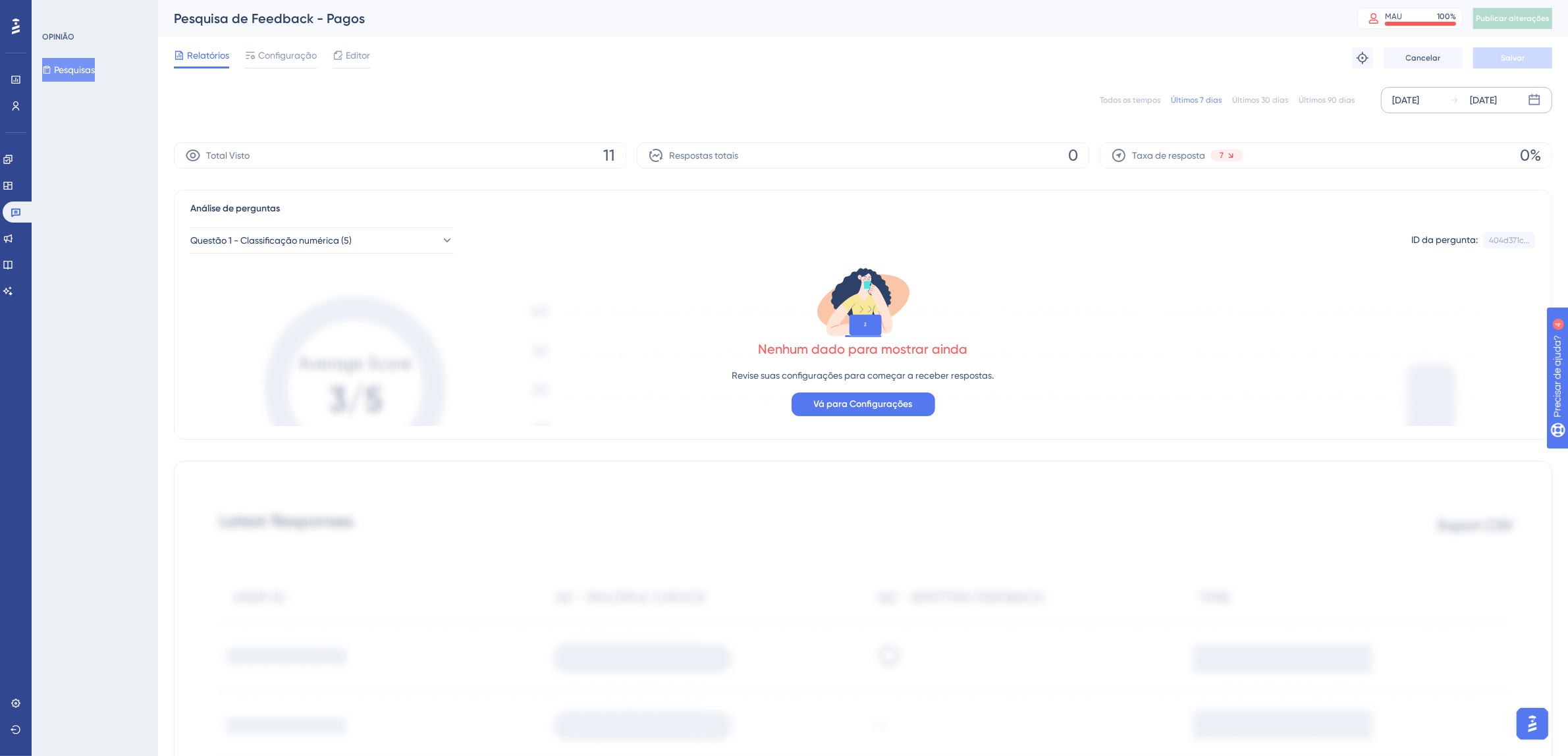
click at [1420, 108] on div "[DATE]" at bounding box center [1406, 100] width 27 height 16
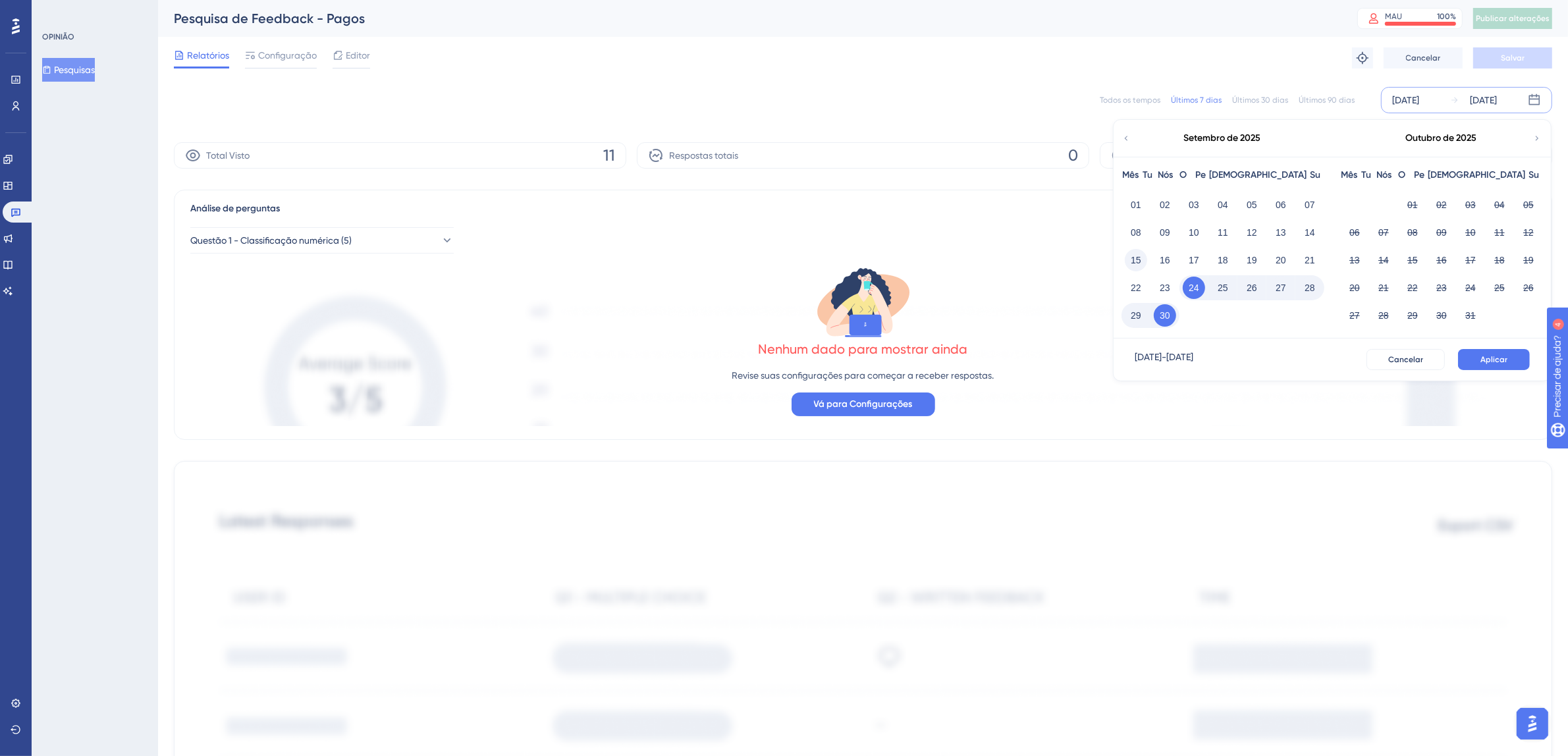
click at [1131, 258] on font "15" at bounding box center [1136, 260] width 11 height 11
click at [1161, 319] on font "30" at bounding box center [1165, 315] width 11 height 11
click at [1496, 371] on div "[DATE] - [DATE] Cancelar Aplicar" at bounding box center [1332, 359] width 437 height 42
click at [1495, 363] on font "Aplicar" at bounding box center [1494, 359] width 27 height 9
